Goal: Find specific page/section: Find specific page/section

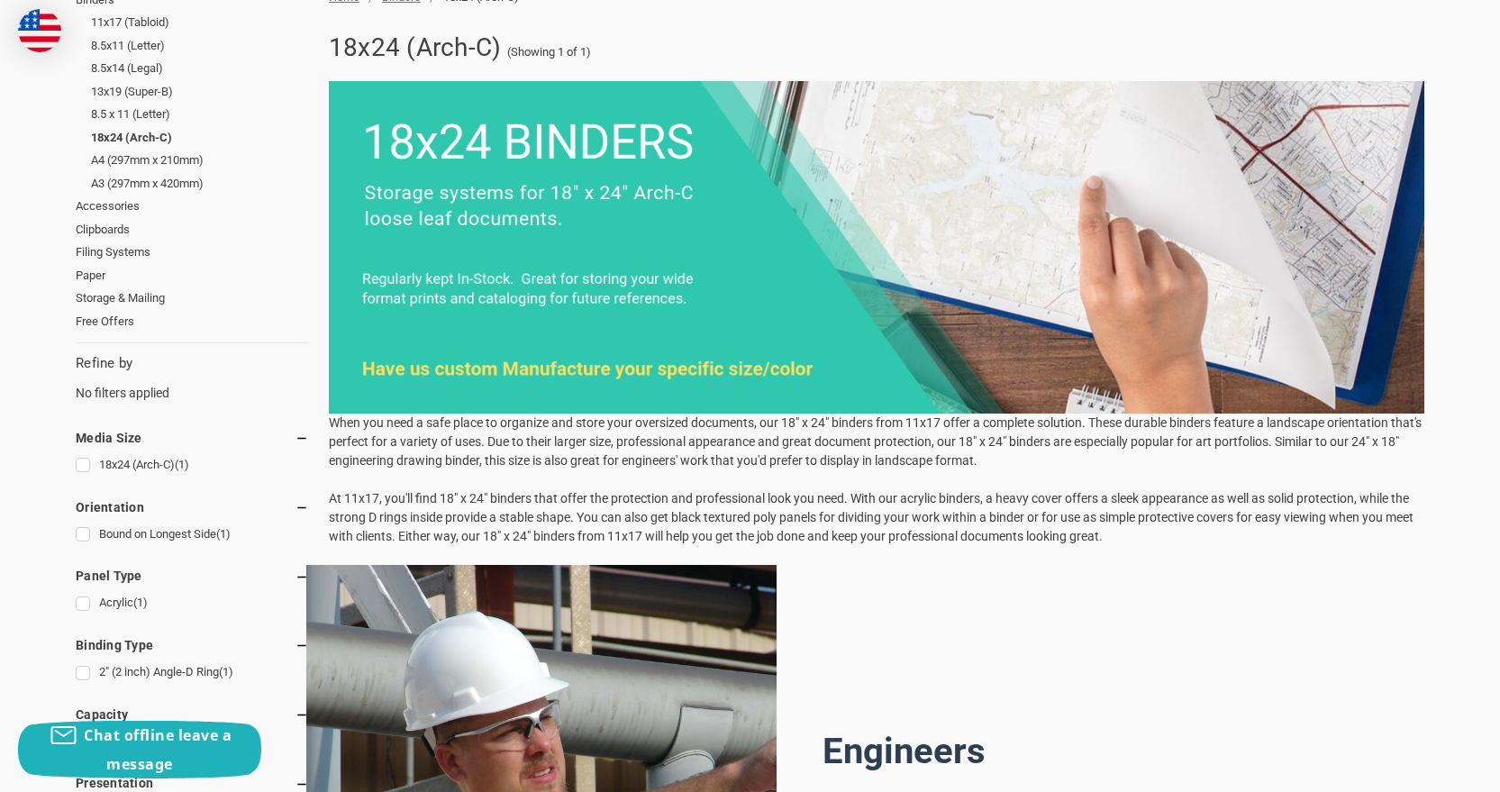
scroll to position [270, 0]
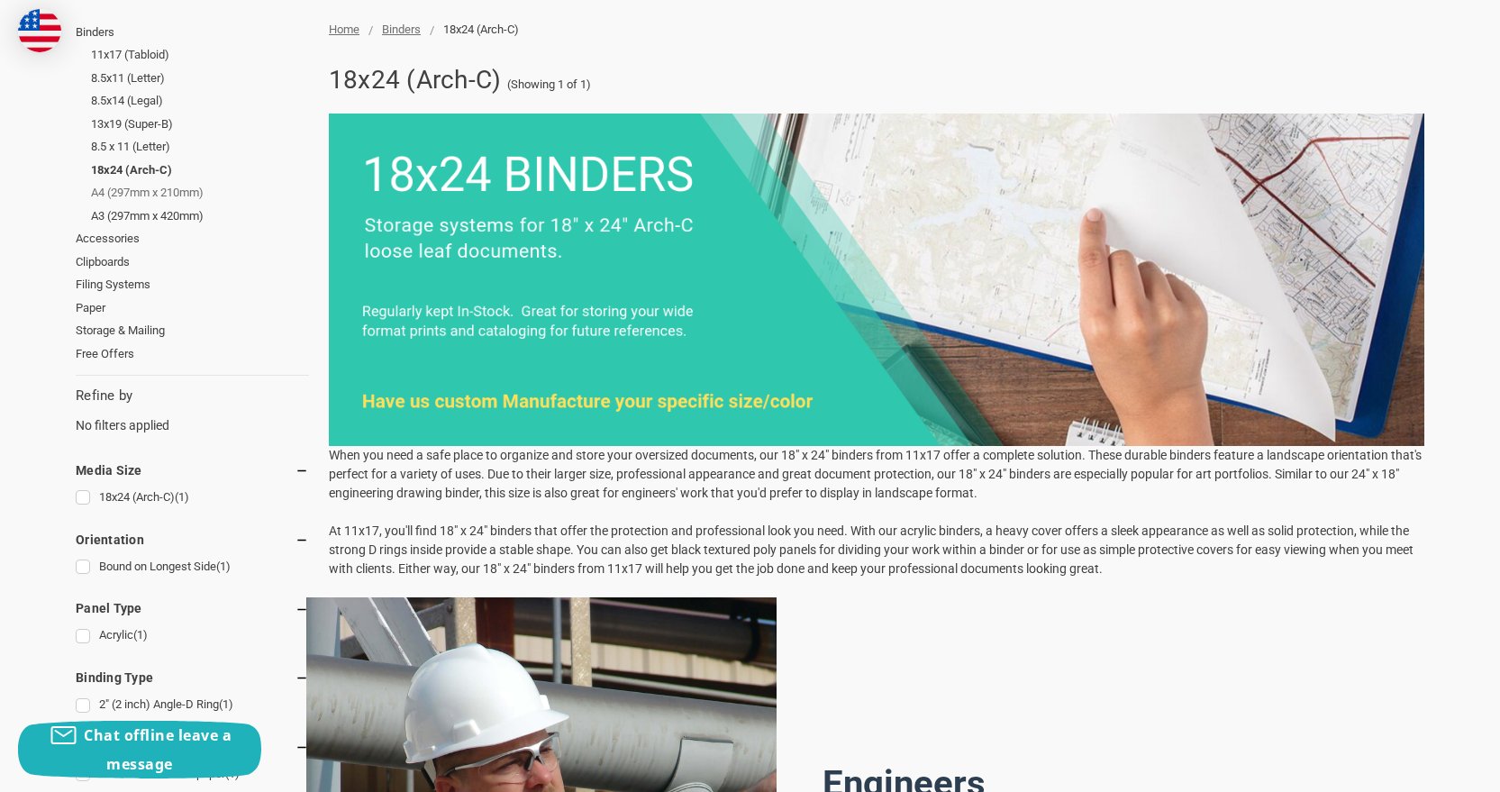
click at [176, 190] on link "A4 (297mm x 210mm)" at bounding box center [200, 192] width 218 height 23
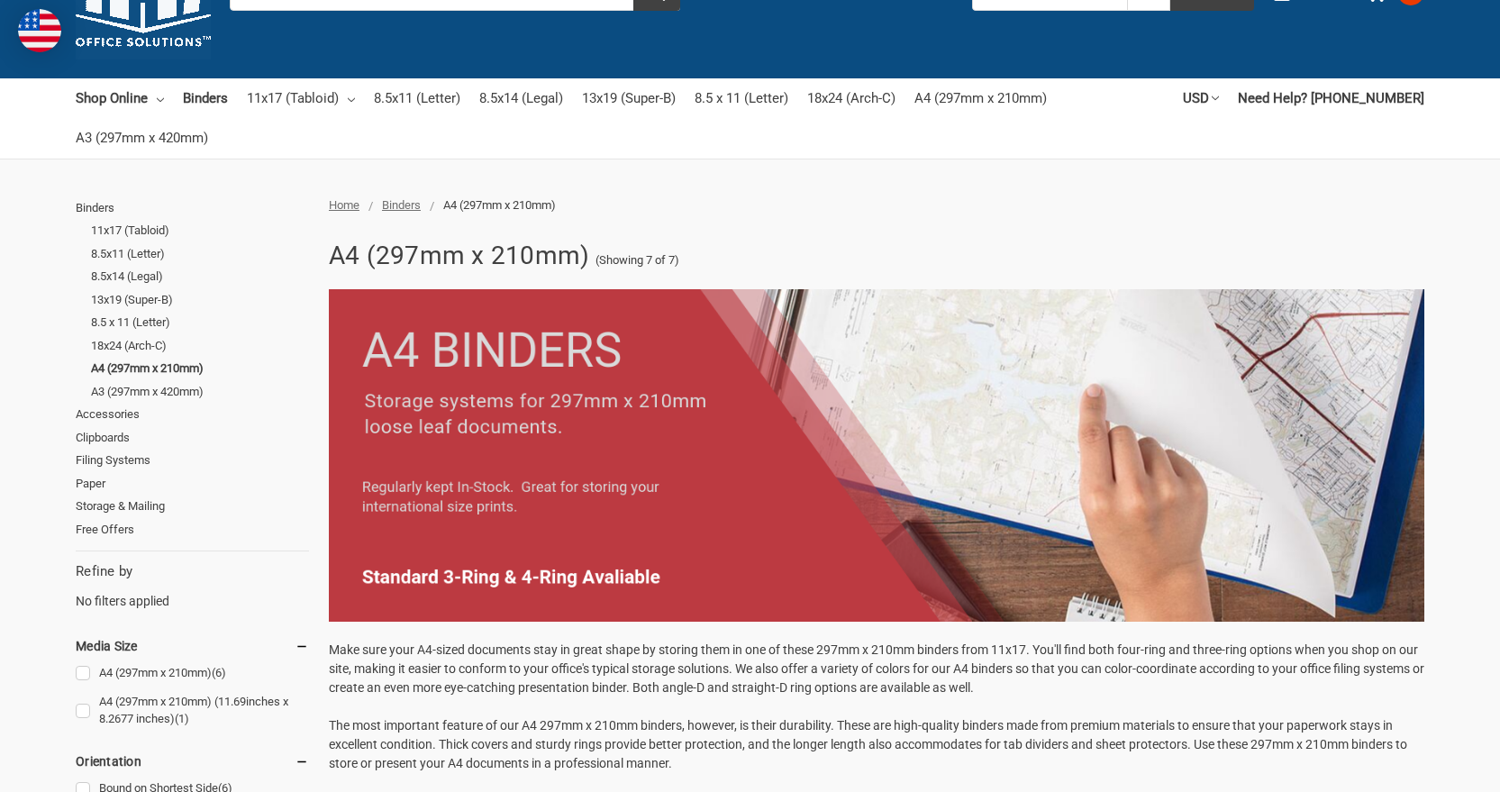
scroll to position [90, 0]
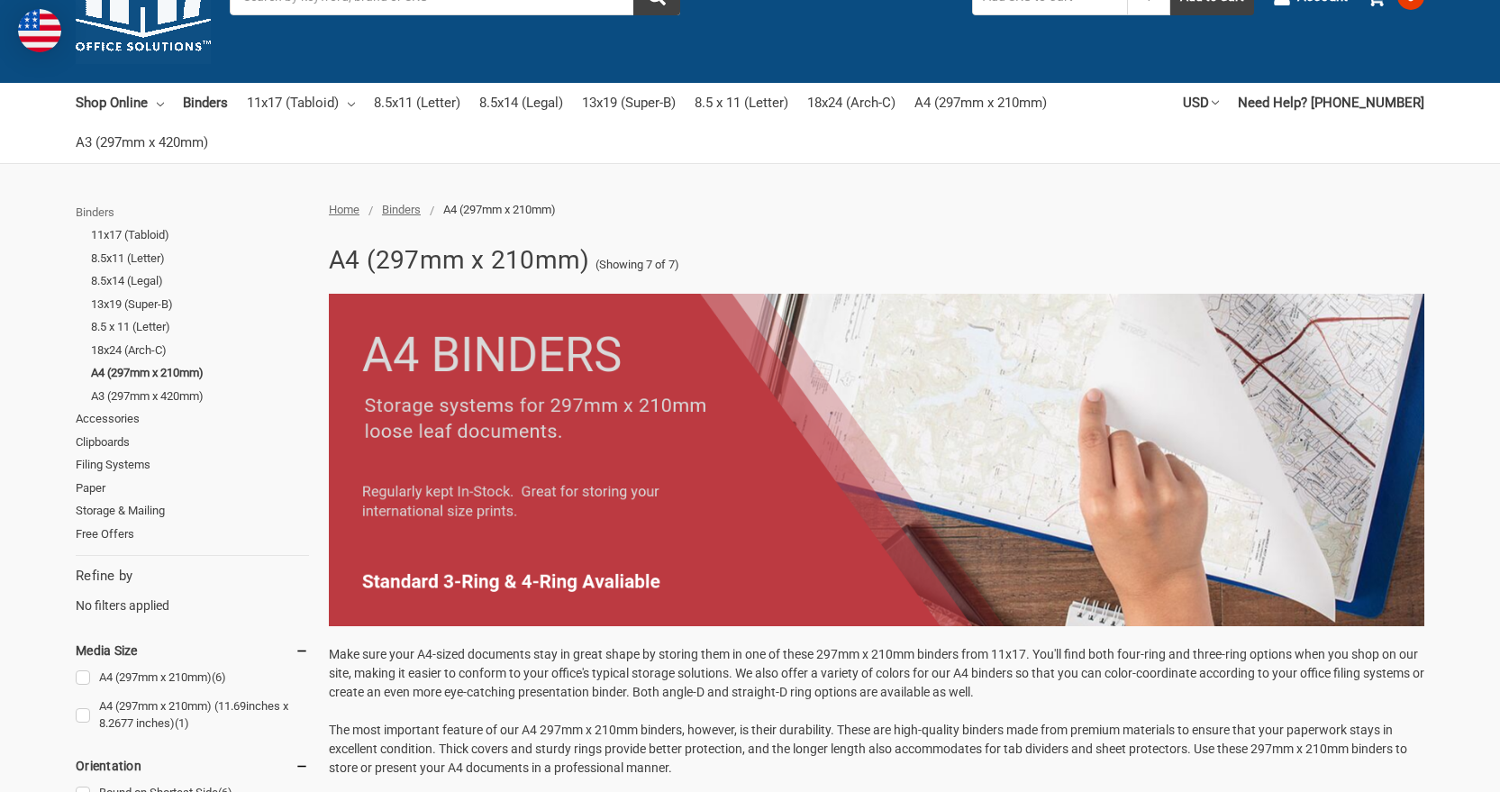
click at [88, 210] on link "Binders" at bounding box center [192, 212] width 233 height 23
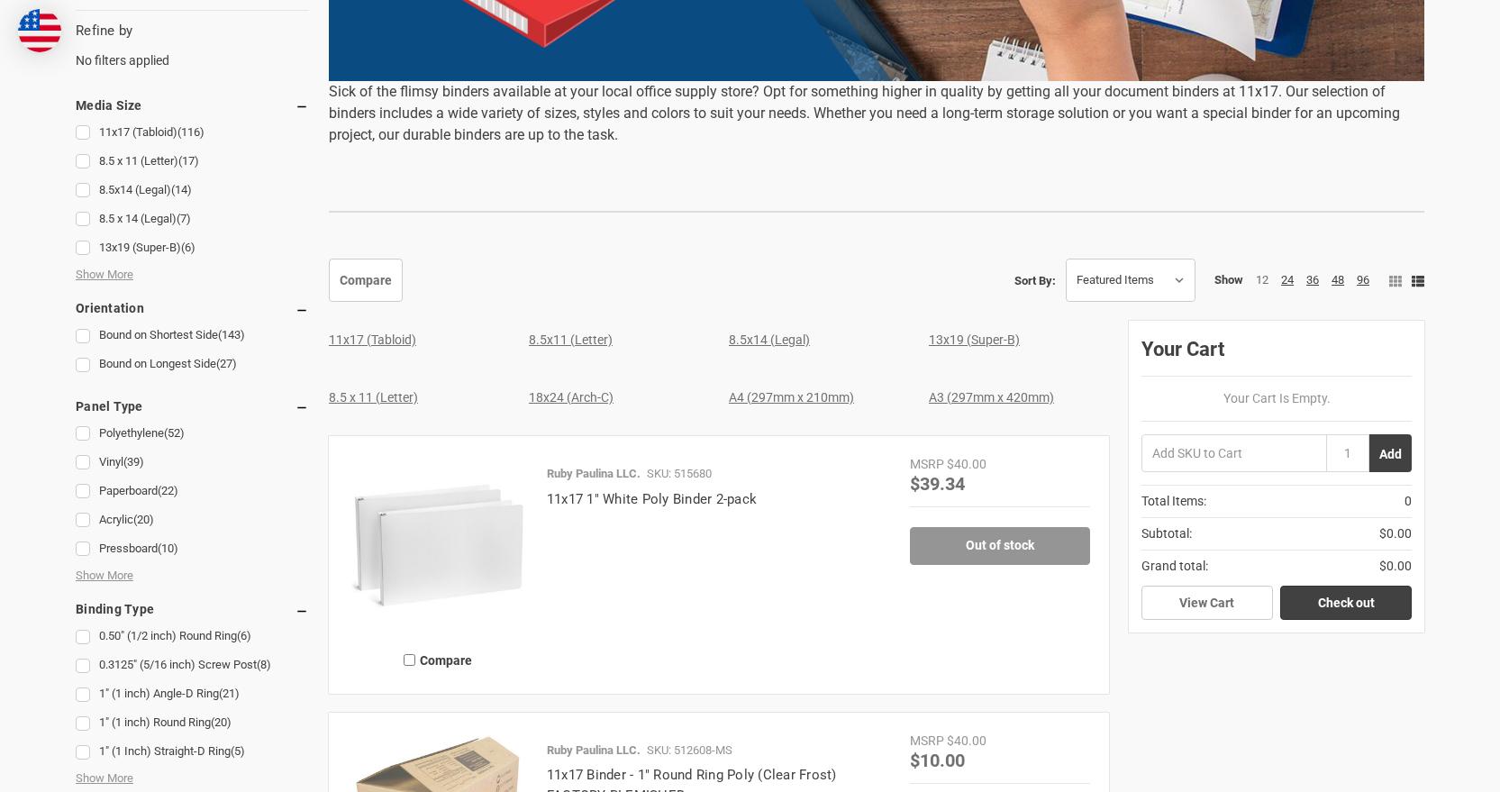
scroll to position [632, 0]
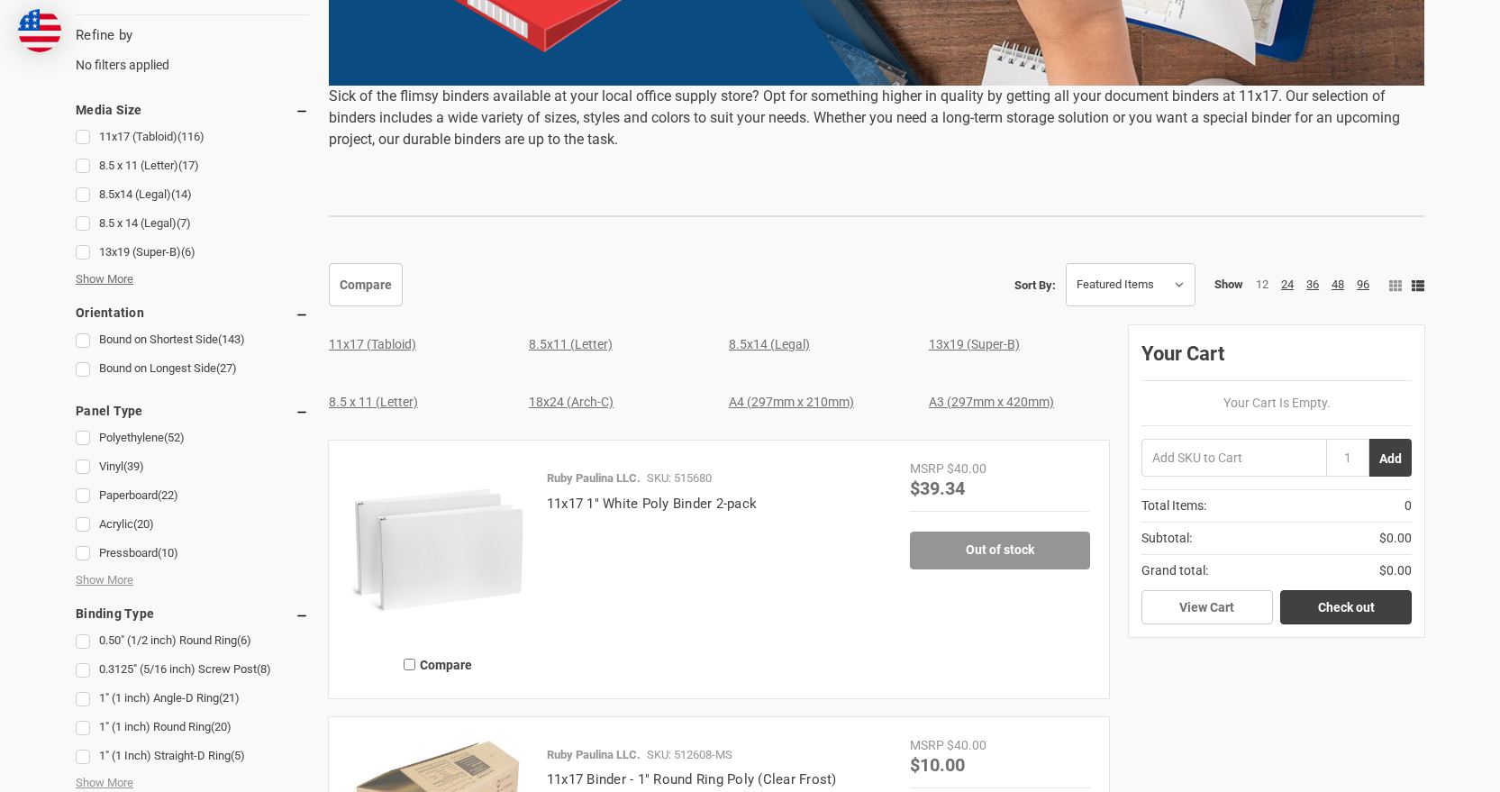
click at [102, 277] on span "Show More" at bounding box center [105, 279] width 58 height 18
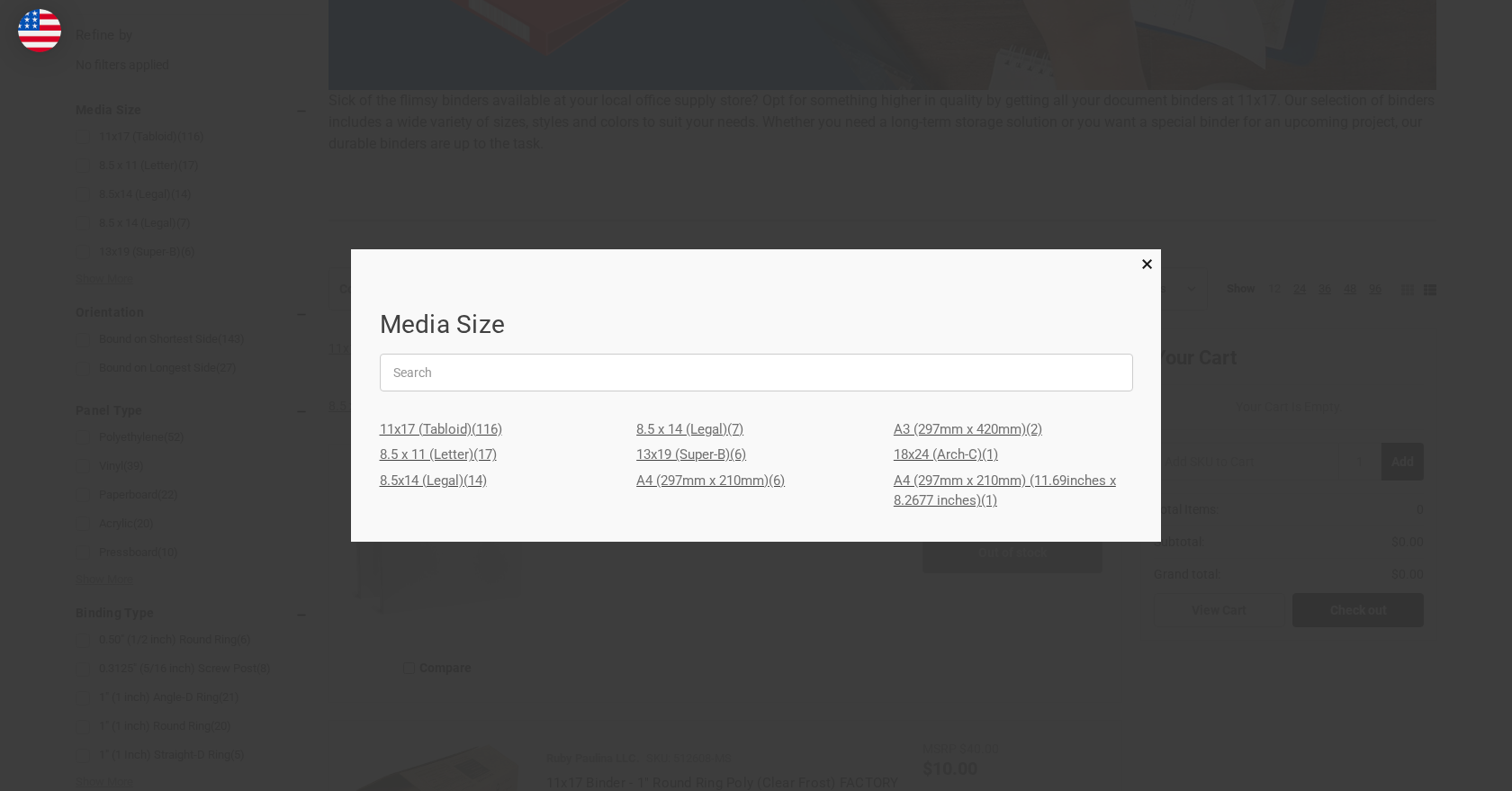
click at [914, 453] on link "18x24 (Arch-C) (1)" at bounding box center [1014, 454] width 240 height 26
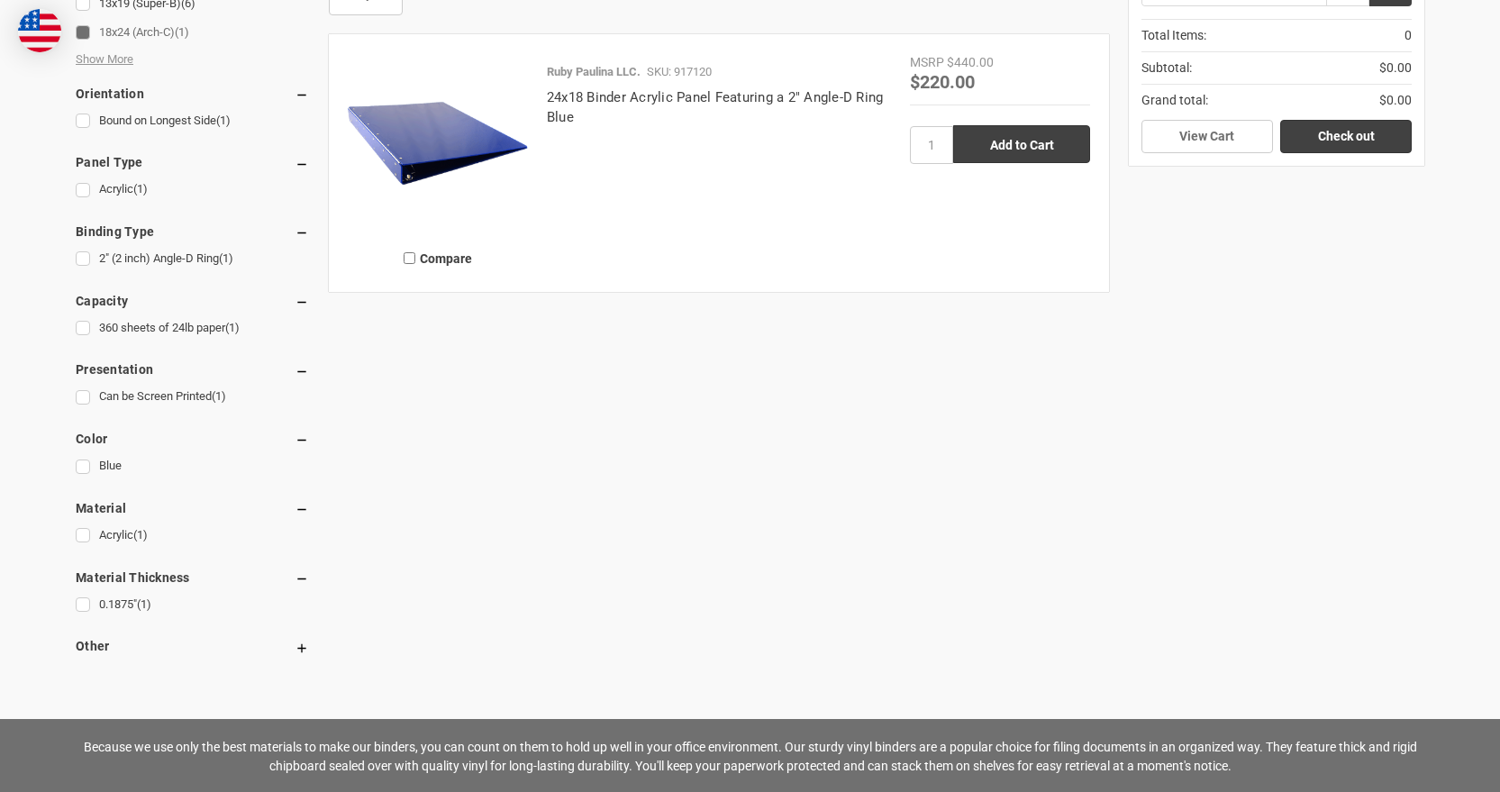
scroll to position [721, 0]
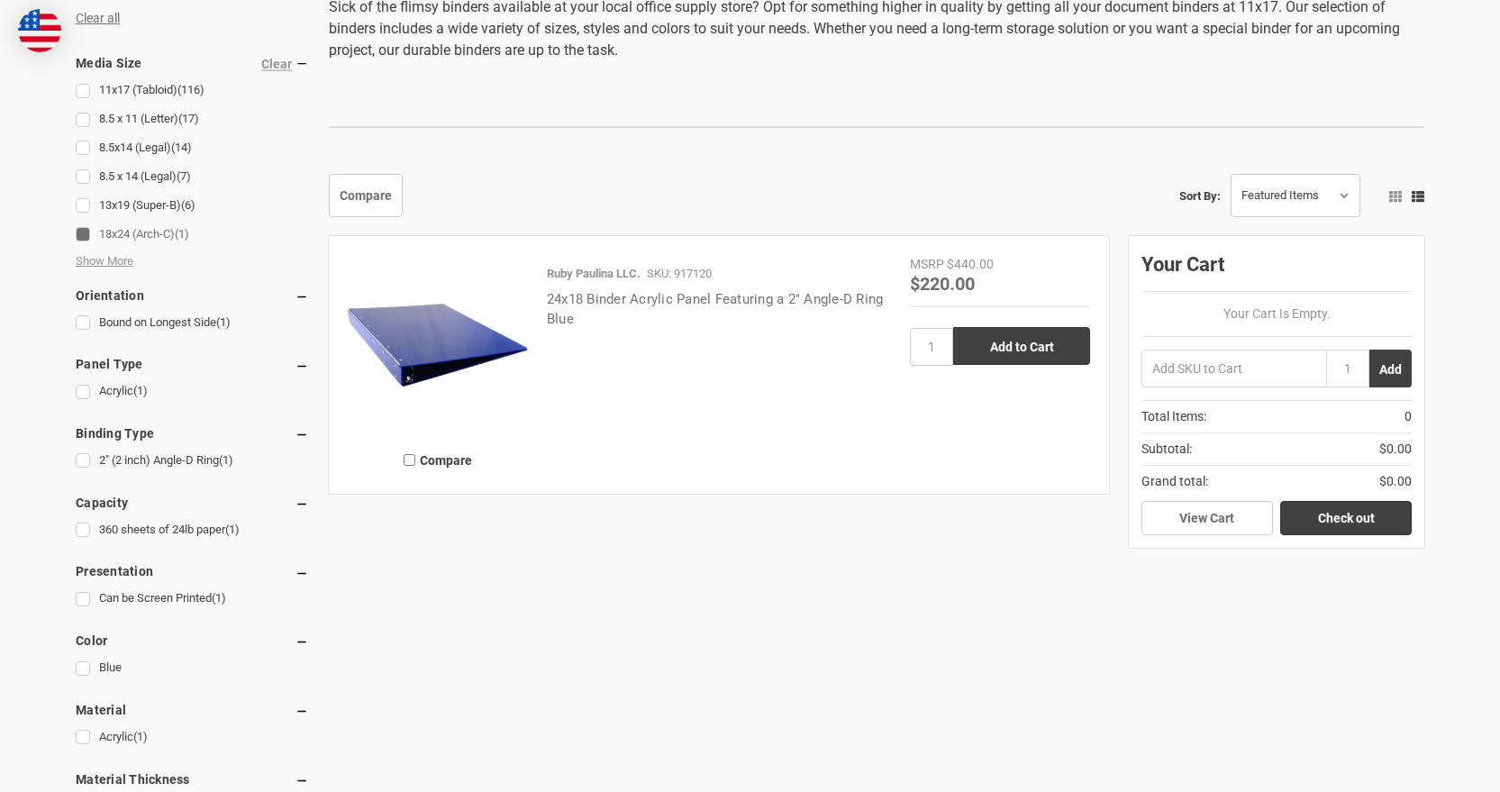
click at [780, 302] on link "24x18 Binder Acrylic Panel Featuring a 2" Angle-D Ring Blue" at bounding box center [715, 309] width 337 height 37
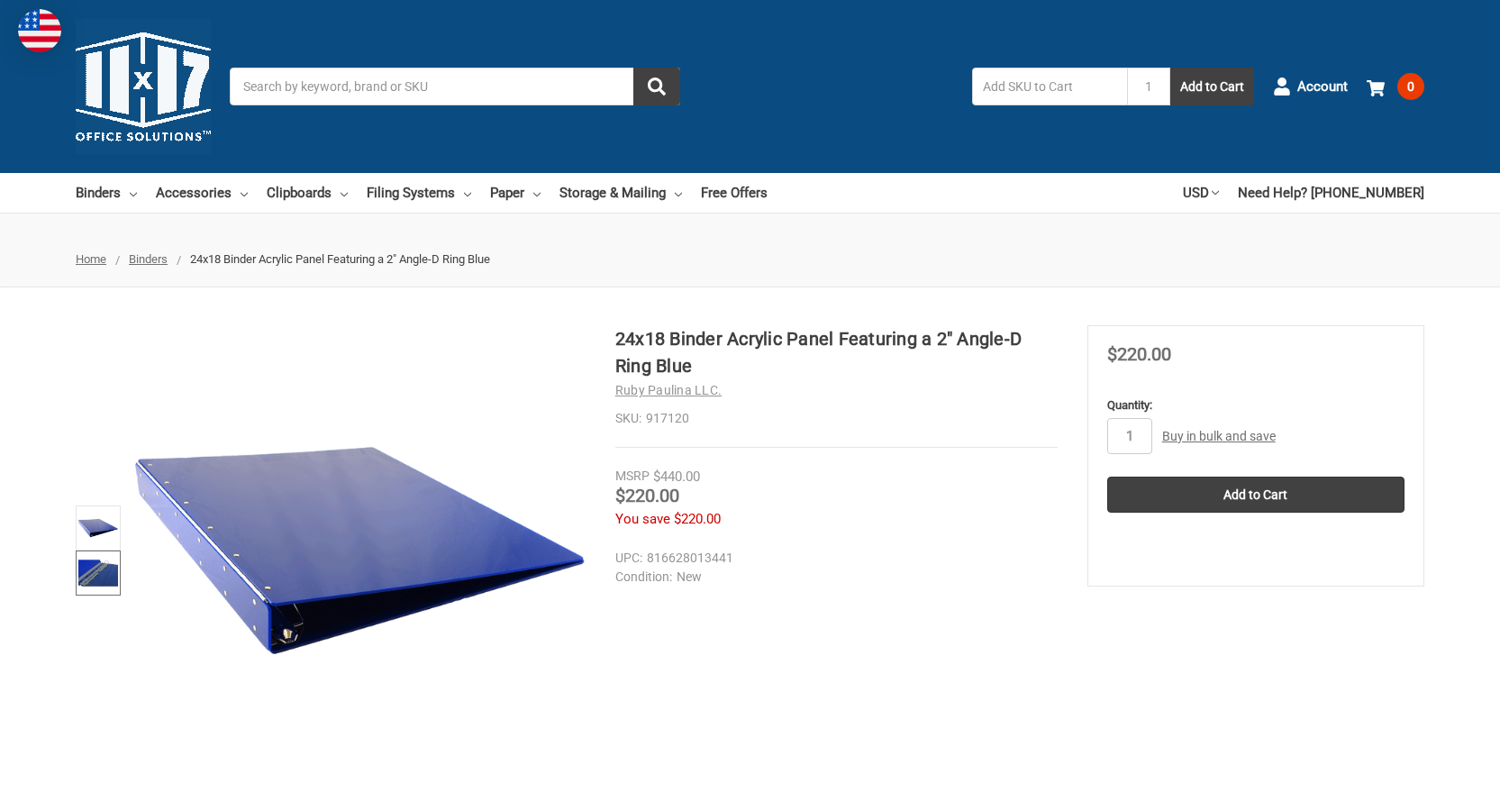
click at [106, 571] on img at bounding box center [98, 573] width 40 height 40
